Goal: Task Accomplishment & Management: Use online tool/utility

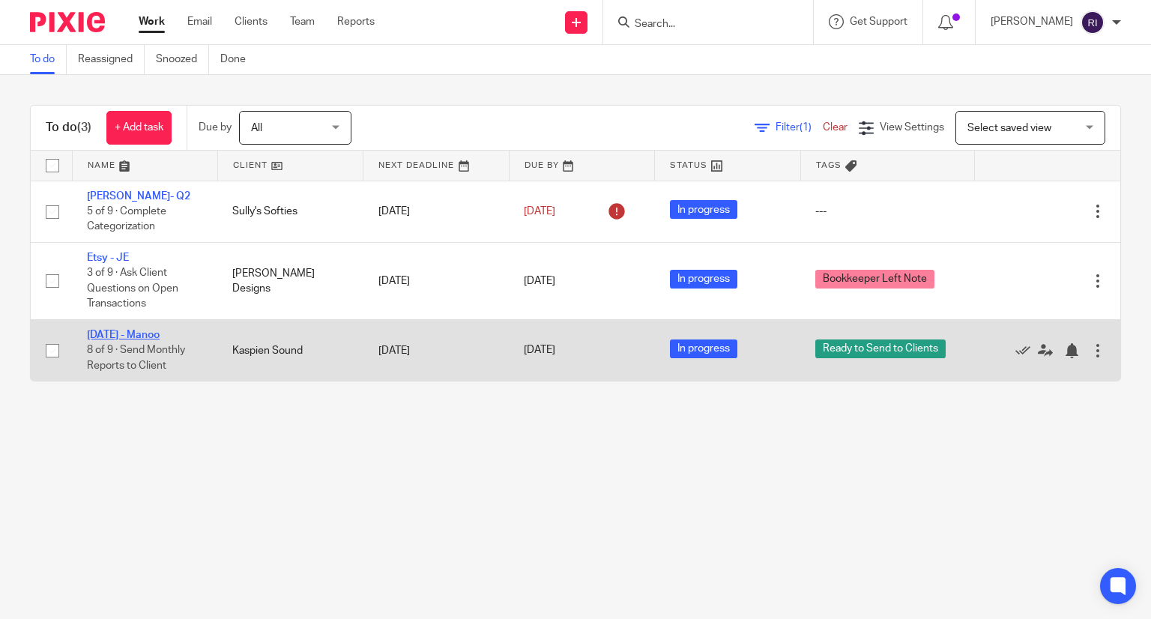
click at [159, 336] on link "[DATE] - Manoo" at bounding box center [123, 335] width 73 height 10
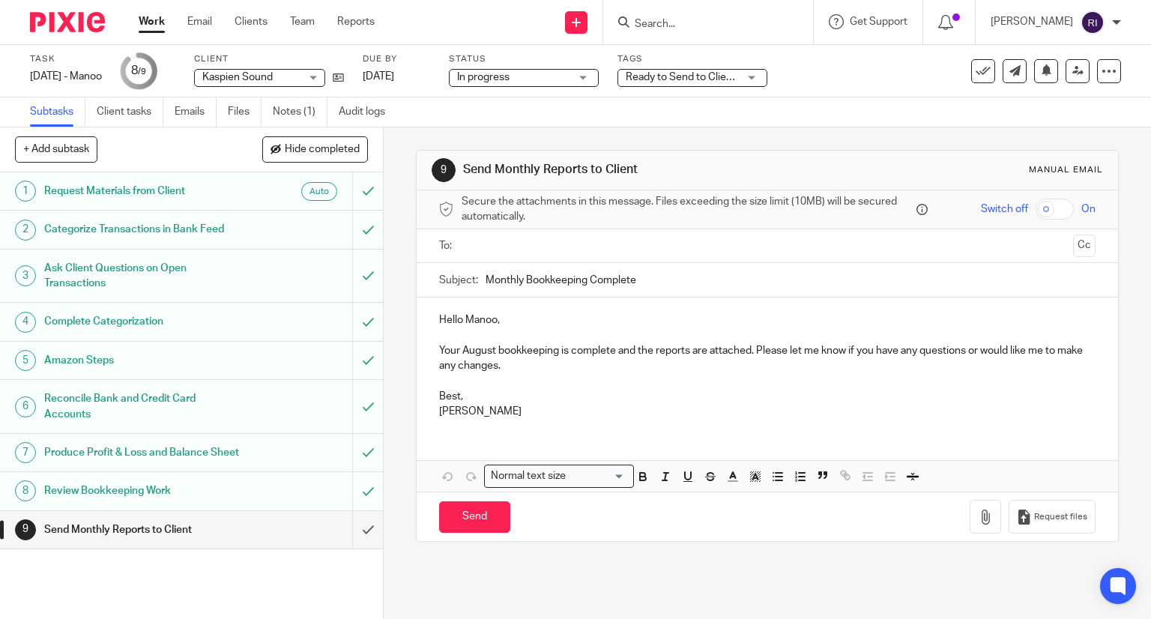
click at [162, 16] on link "Work" at bounding box center [152, 21] width 26 height 15
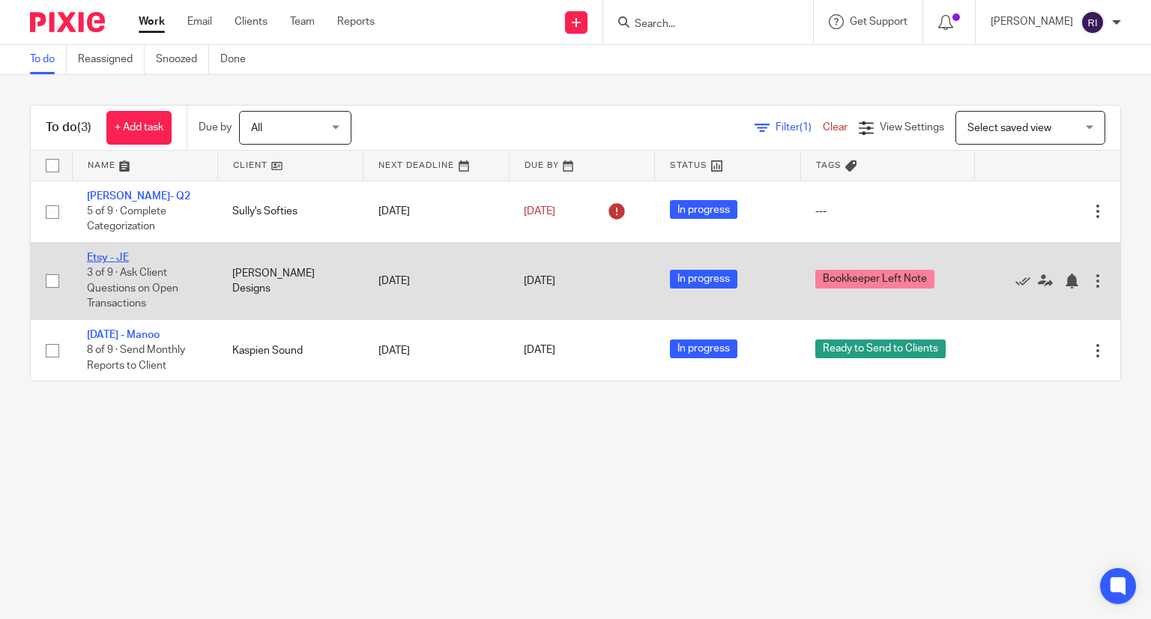
click at [102, 258] on link "Etsy - JE" at bounding box center [108, 257] width 42 height 10
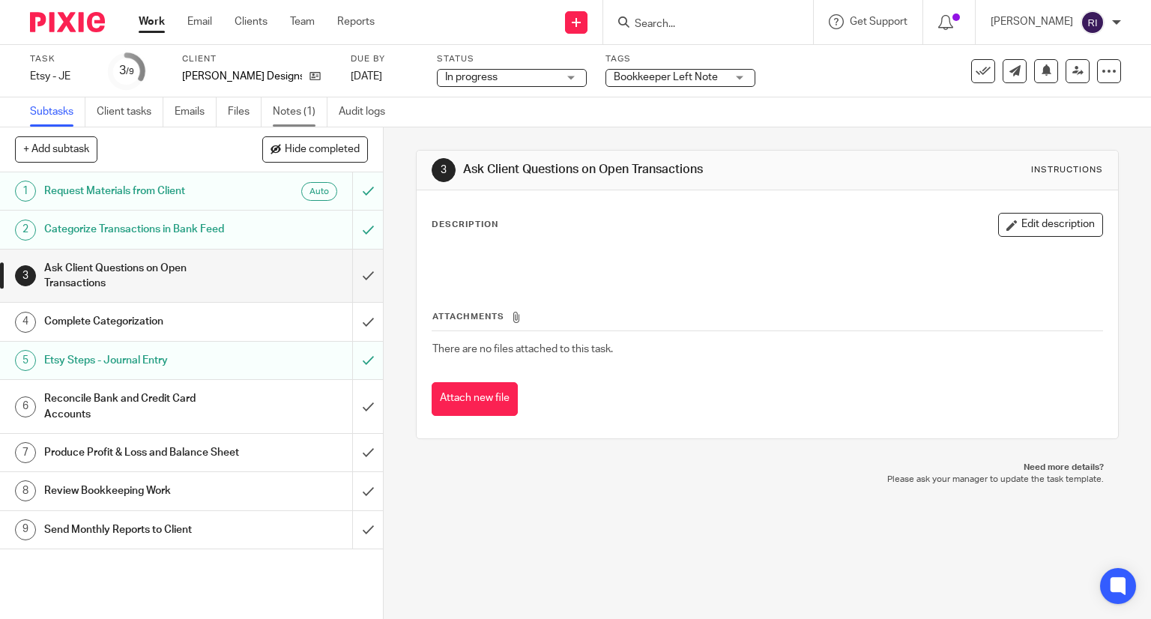
click at [285, 110] on link "Notes (1)" at bounding box center [300, 111] width 55 height 29
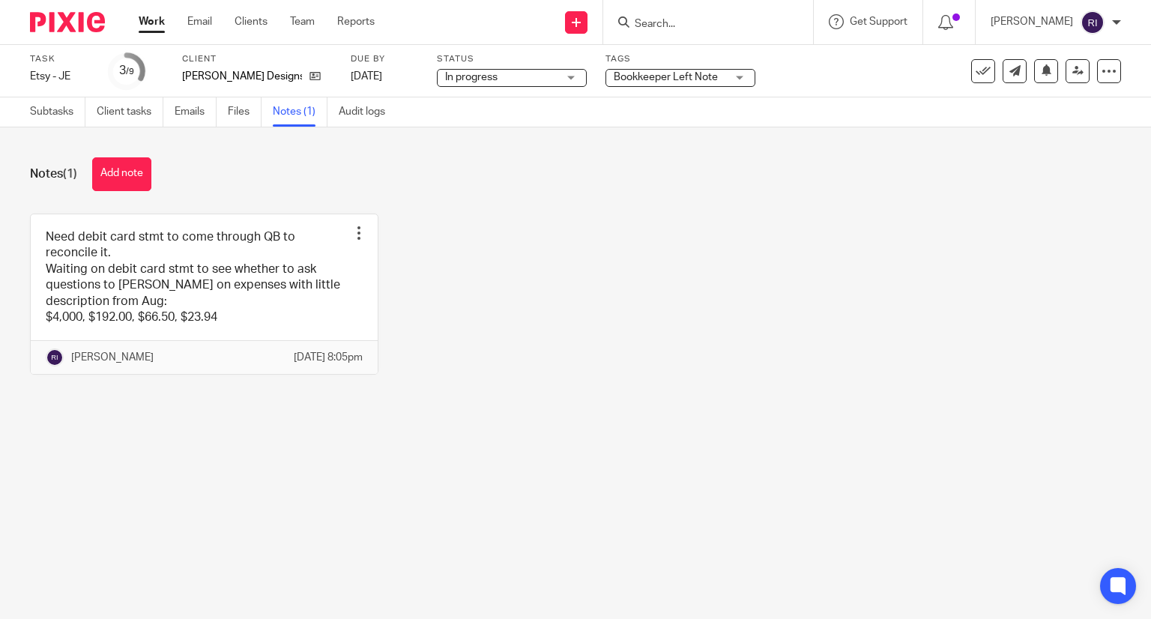
click at [147, 14] on link "Work" at bounding box center [152, 21] width 26 height 15
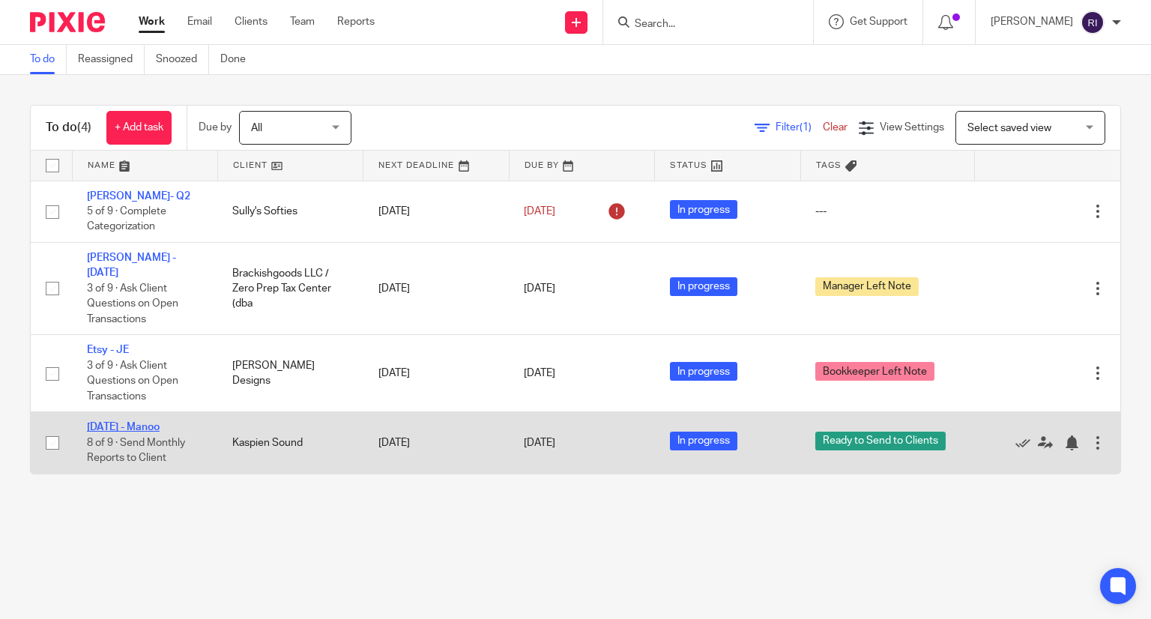
click at [154, 422] on link "[DATE] - Manoo" at bounding box center [123, 427] width 73 height 10
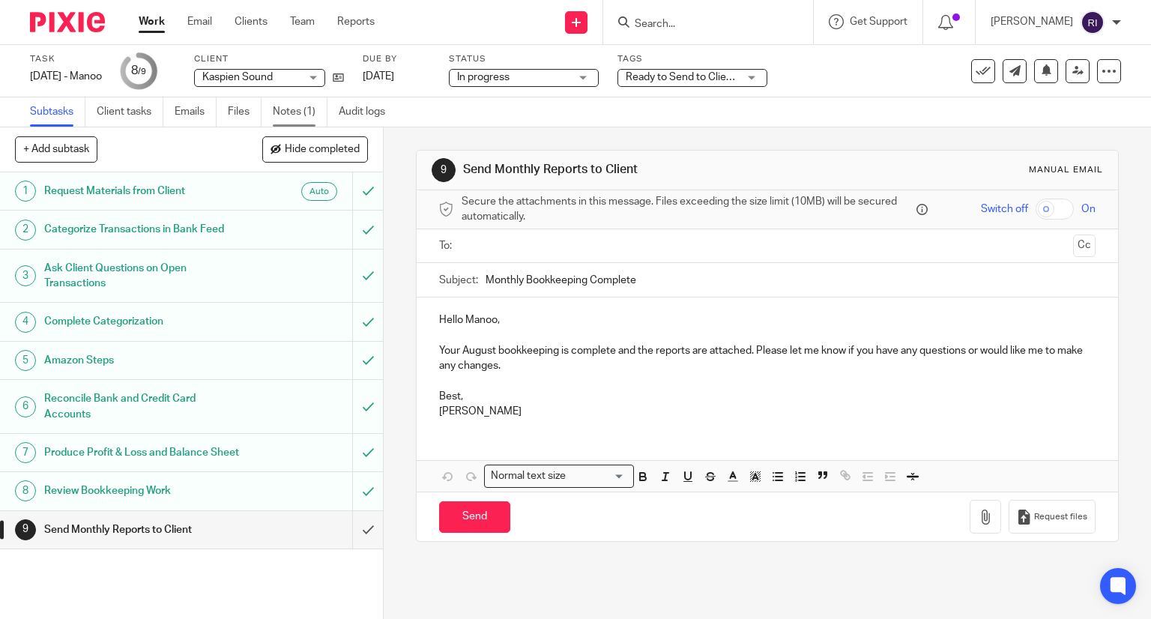
click at [291, 118] on link "Notes (1)" at bounding box center [300, 111] width 55 height 29
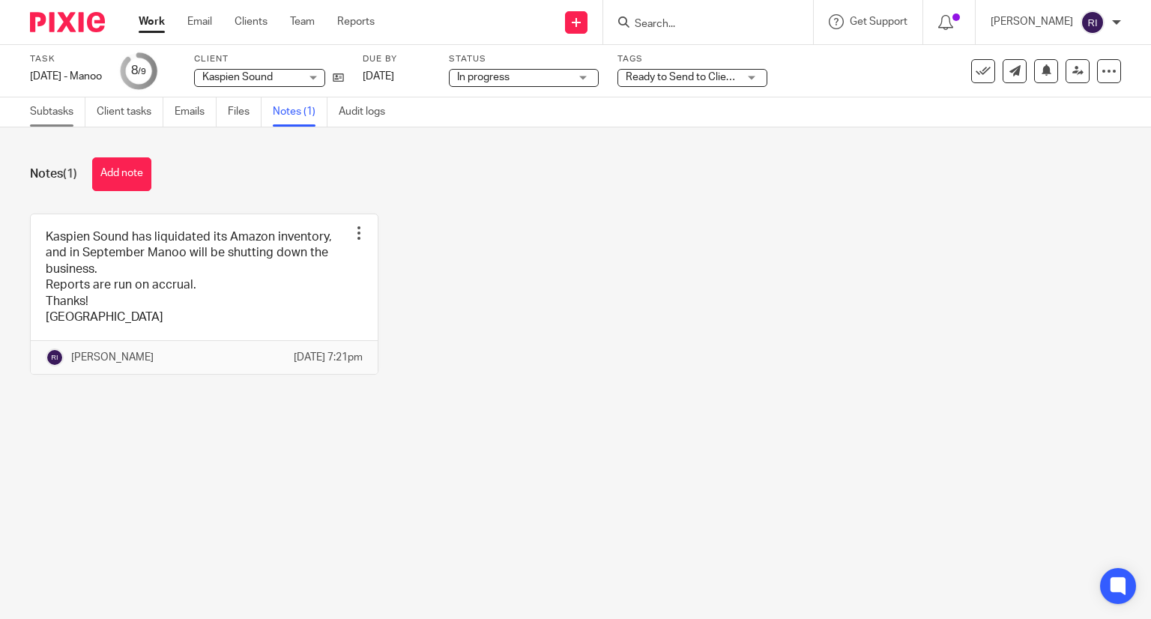
click at [44, 109] on link "Subtasks" at bounding box center [57, 111] width 55 height 29
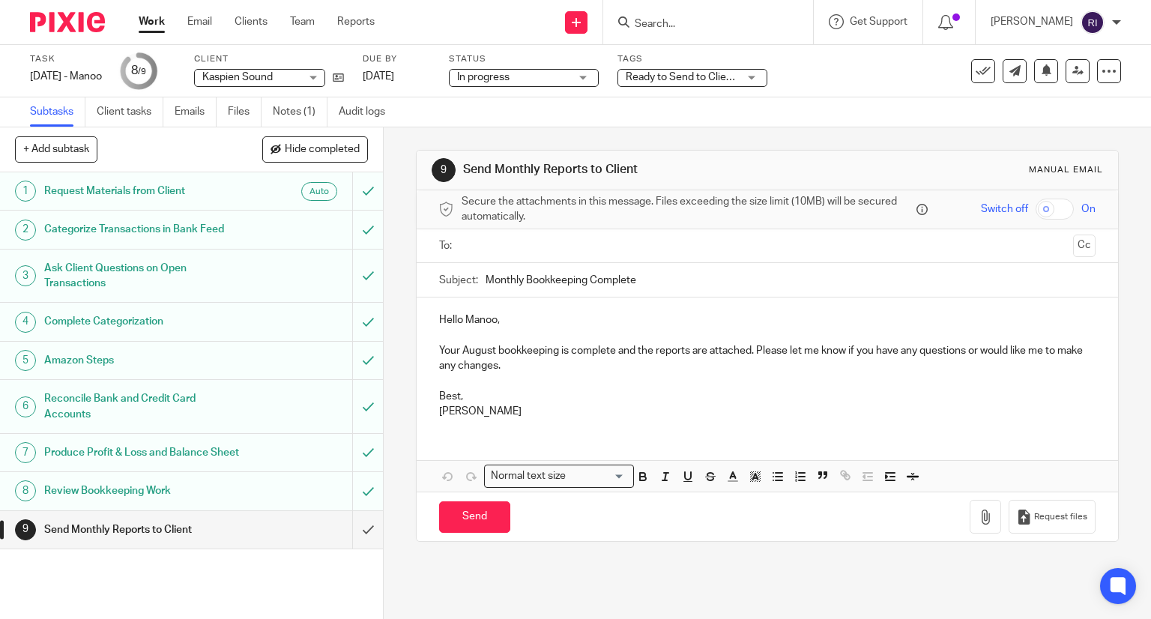
click at [446, 399] on p "Best," at bounding box center [767, 396] width 657 height 15
click at [509, 258] on div at bounding box center [768, 246] width 611 height 34
click at [498, 252] on input "text" at bounding box center [767, 245] width 600 height 17
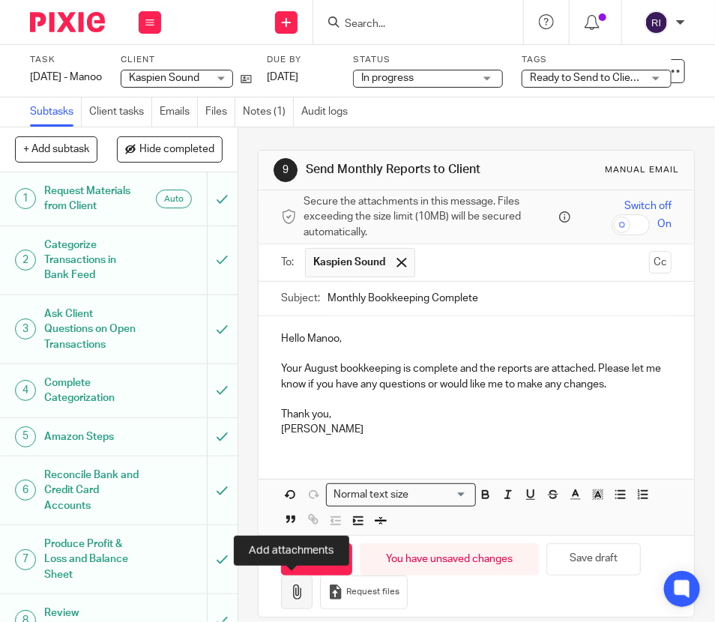
click at [294, 596] on icon "button" at bounding box center [296, 591] width 15 height 15
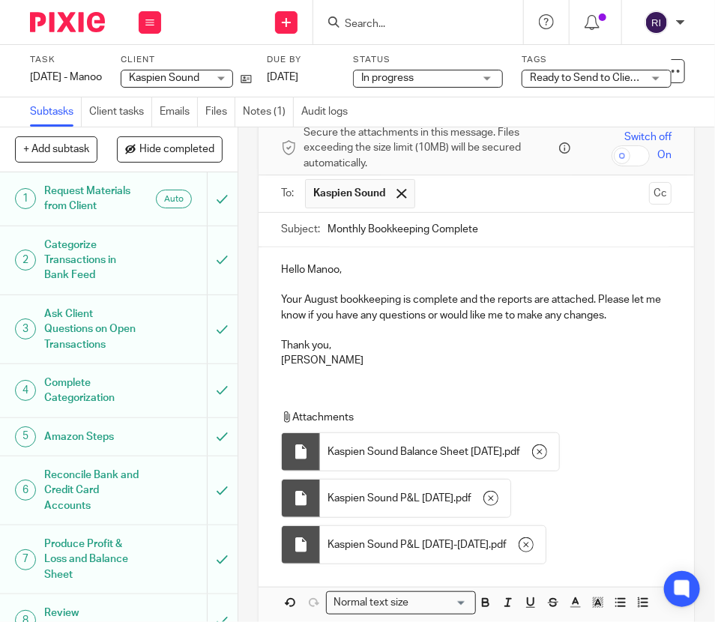
scroll to position [70, 0]
